Goal: Information Seeking & Learning: Check status

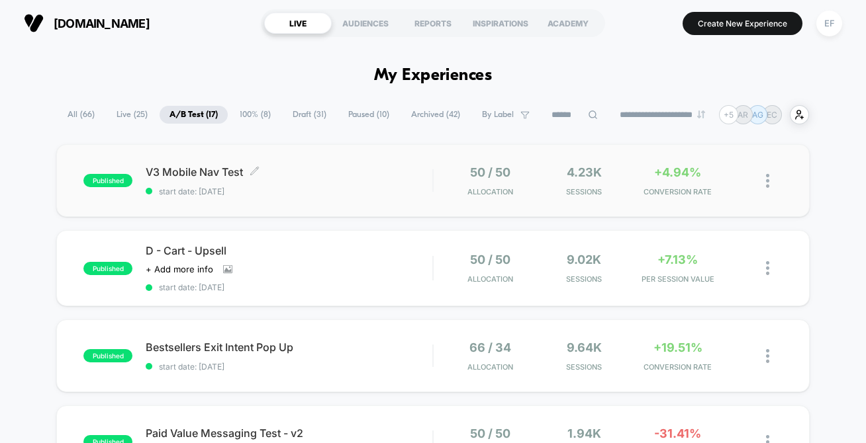
click at [357, 189] on span "start date: [DATE]" at bounding box center [289, 192] width 287 height 10
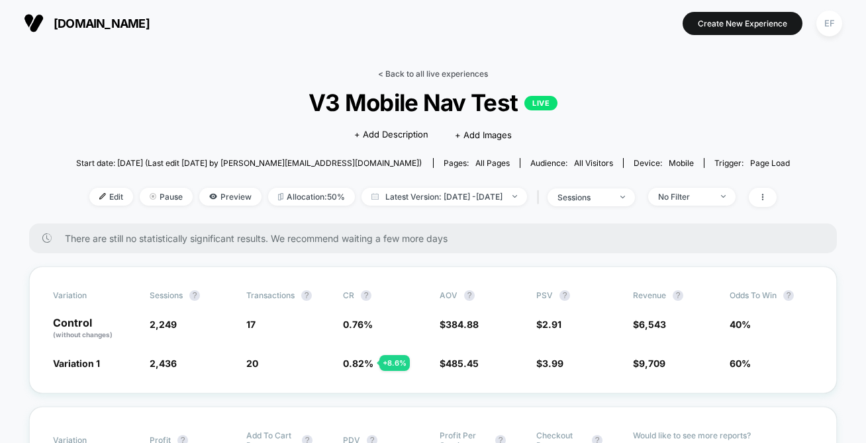
click at [410, 72] on link "< Back to all live experiences" at bounding box center [433, 74] width 110 height 10
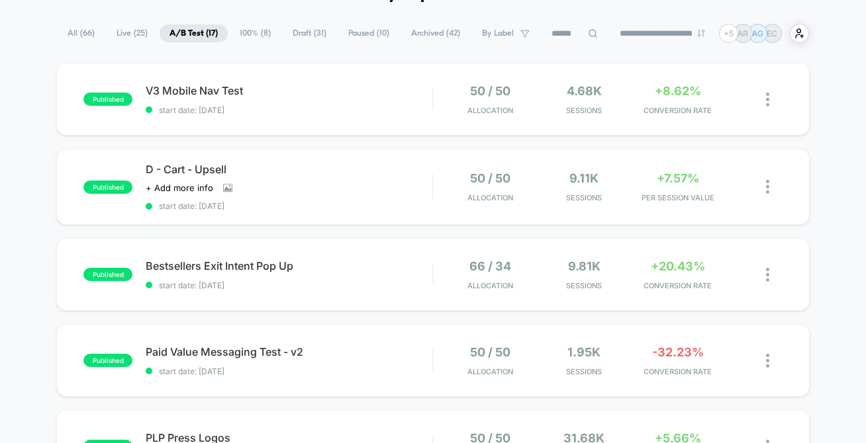
scroll to position [157, 0]
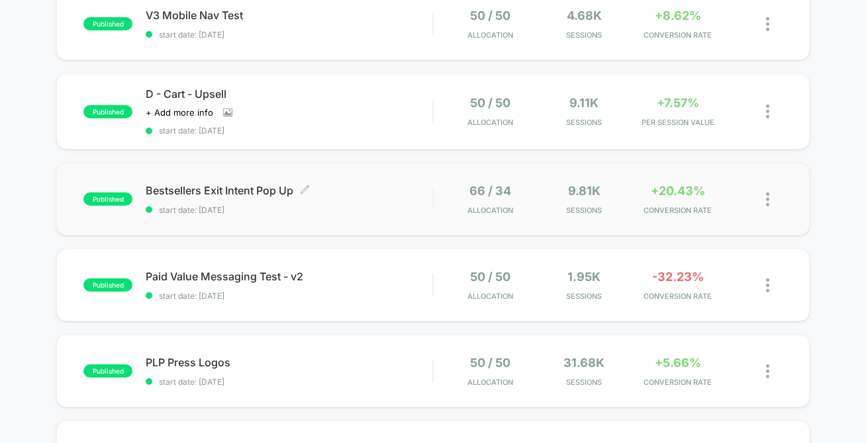
click at [365, 204] on div "Bestsellers Exit Intent Pop Up Click to edit experience details Click to edit e…" at bounding box center [289, 199] width 287 height 31
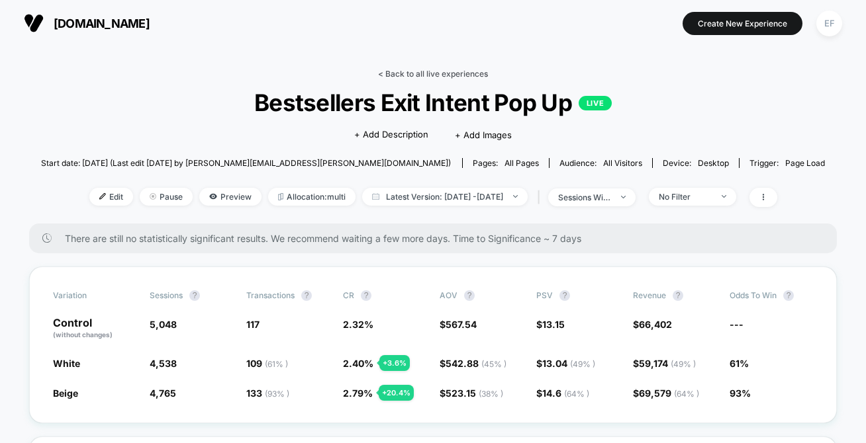
click at [460, 72] on link "< Back to all live experiences" at bounding box center [433, 74] width 110 height 10
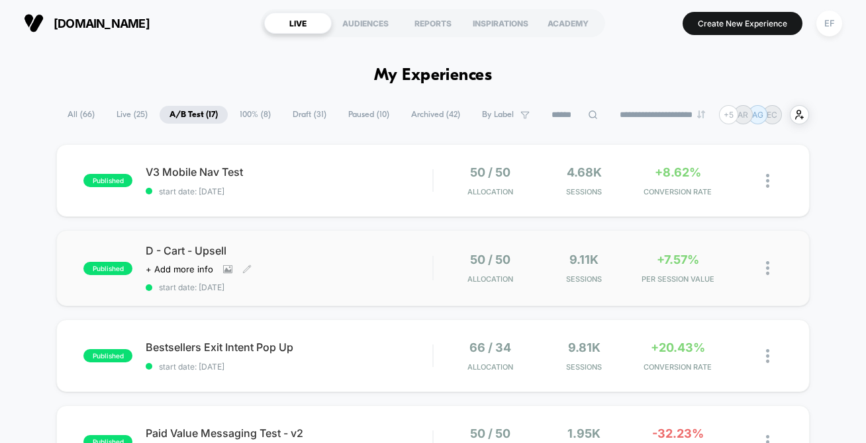
click at [372, 255] on span "D - Cart - Upsell" at bounding box center [289, 250] width 287 height 13
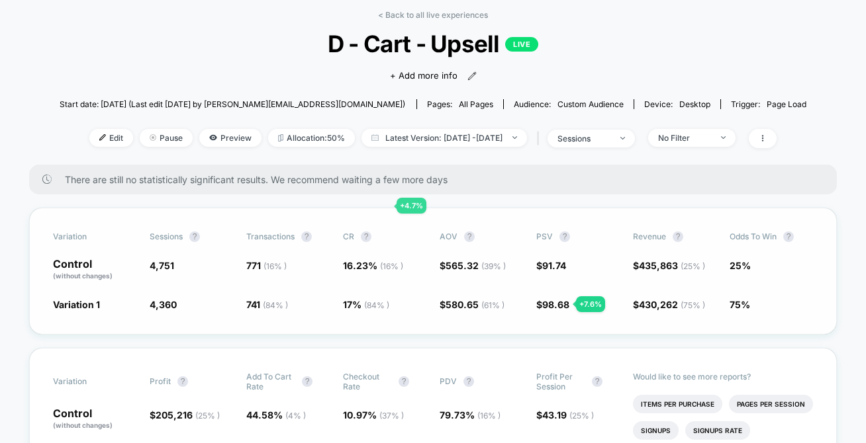
scroll to position [28, 0]
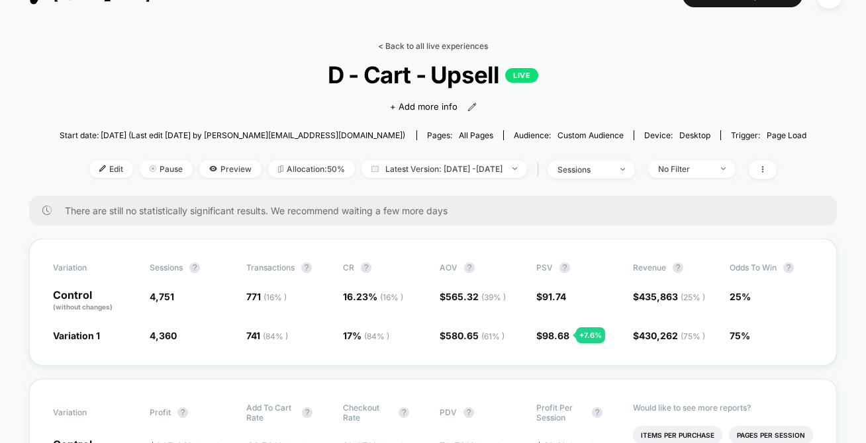
click at [422, 45] on link "< Back to all live experiences" at bounding box center [433, 46] width 110 height 10
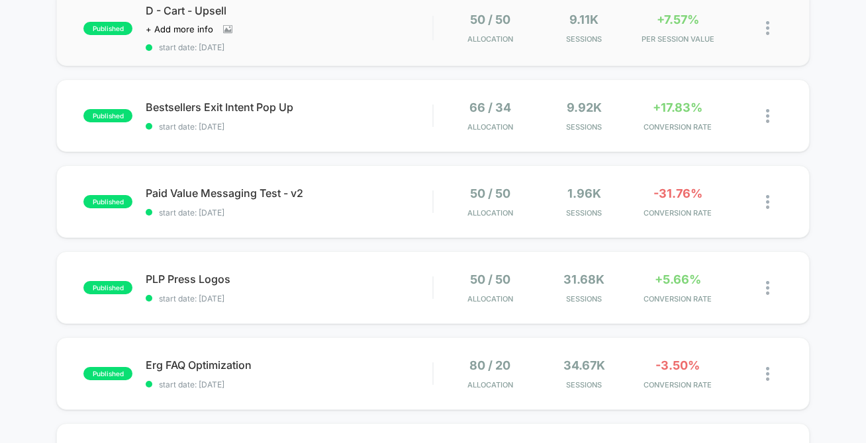
scroll to position [440, 0]
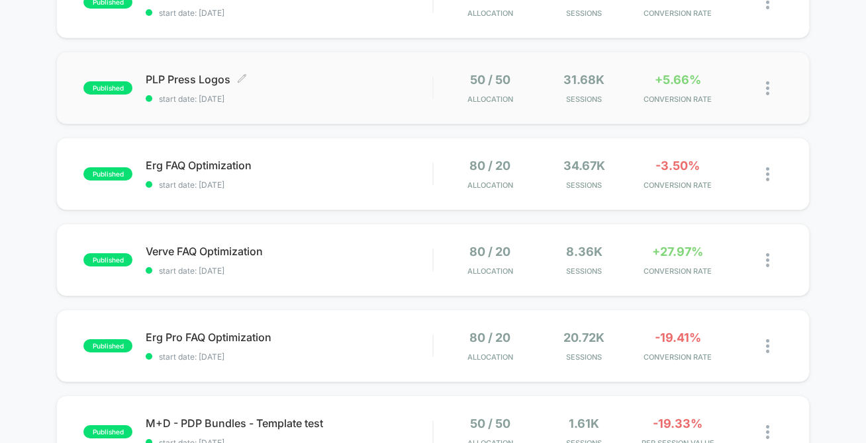
click at [373, 96] on span "start date: [DATE]" at bounding box center [289, 99] width 287 height 10
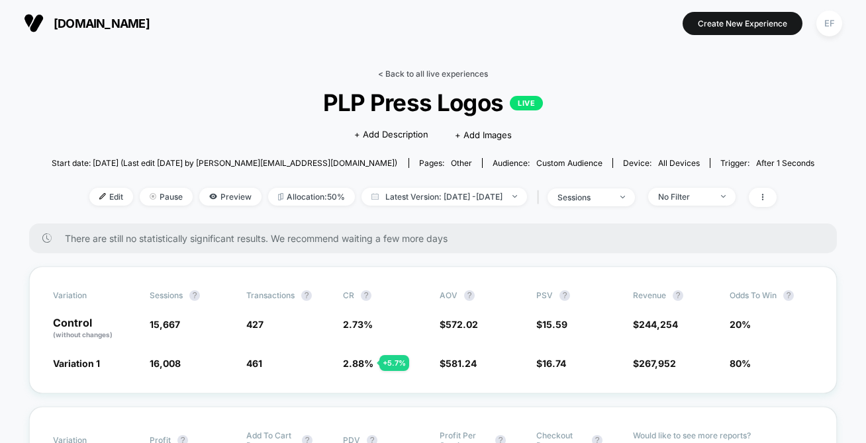
click at [469, 71] on link "< Back to all live experiences" at bounding box center [433, 74] width 110 height 10
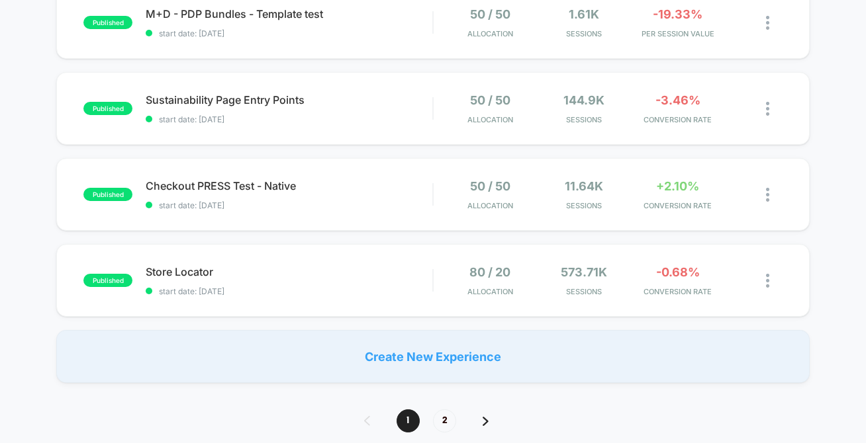
scroll to position [872, 0]
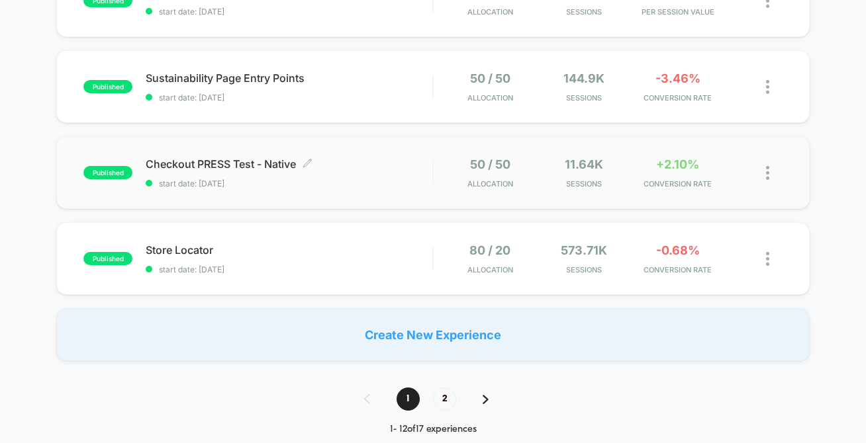
click at [398, 172] on div "Checkout PRESS Test - Native Click to edit experience details Click to edit exp…" at bounding box center [289, 173] width 287 height 31
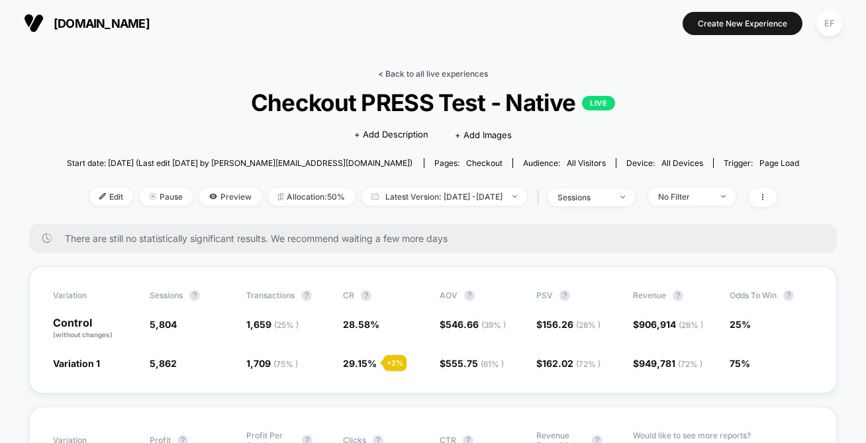
click at [451, 77] on link "< Back to all live experiences" at bounding box center [433, 74] width 110 height 10
